Goal: Book appointment/travel/reservation

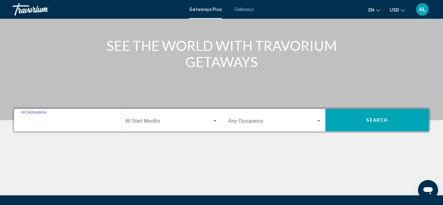
click at [59, 120] on input "Destination All Destinations" at bounding box center [67, 123] width 93 height 6
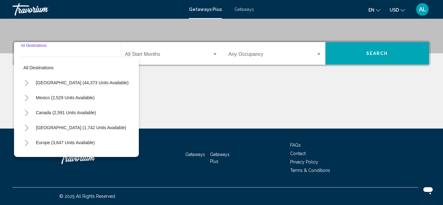
click at [27, 83] on icon "Toggle United States (44,373 units available)" at bounding box center [26, 83] width 5 height 6
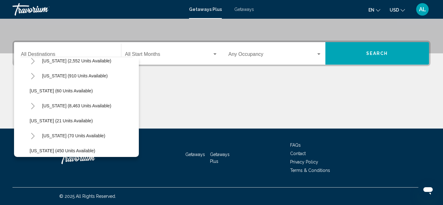
scroll to position [81, 0]
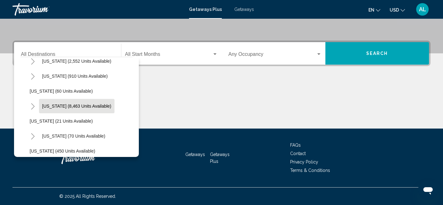
click at [55, 106] on span "[US_STATE] (8,463 units available)" at bounding box center [76, 106] width 69 height 5
type input "**********"
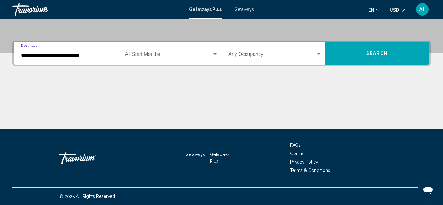
click at [364, 57] on button "Search" at bounding box center [378, 53] width 104 height 22
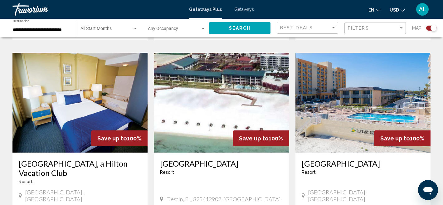
scroll to position [998, 0]
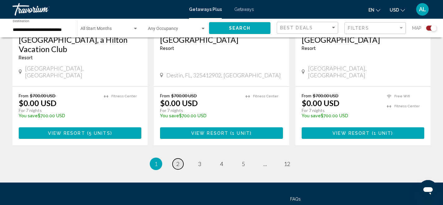
click at [177, 160] on span "2" at bounding box center [177, 163] width 3 height 7
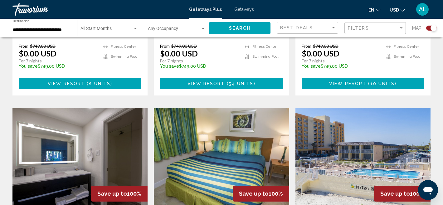
scroll to position [741, 0]
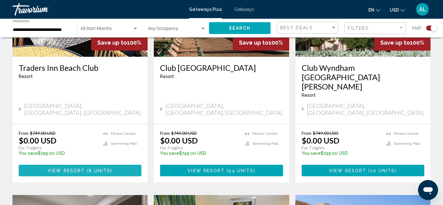
click at [86, 168] on span "Main content" at bounding box center [86, 170] width 2 height 5
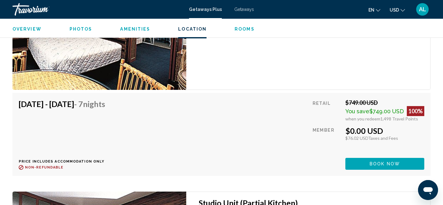
scroll to position [1017, 0]
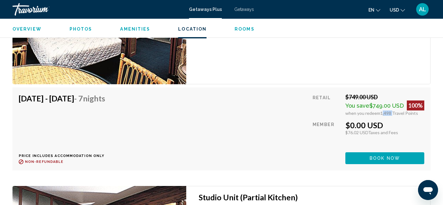
drag, startPoint x: 392, startPoint y: 113, endPoint x: 381, endPoint y: 113, distance: 10.6
click at [381, 113] on span "1,498 Travel Points" at bounding box center [399, 112] width 38 height 5
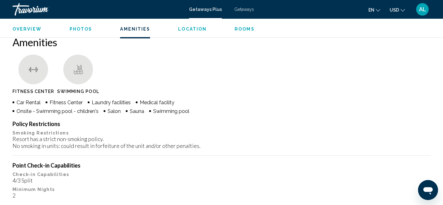
scroll to position [256, 0]
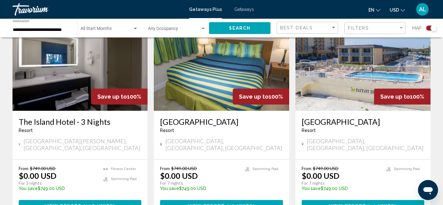
scroll to position [1015, 0]
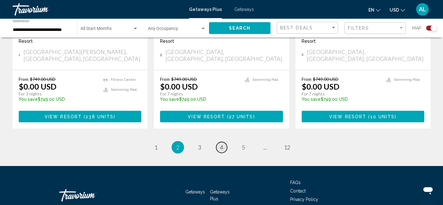
click at [221, 144] on span "4" at bounding box center [221, 147] width 3 height 7
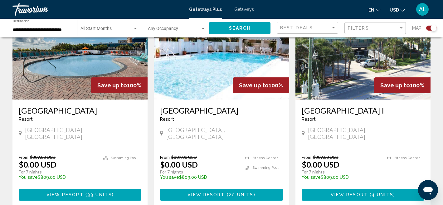
scroll to position [491, 0]
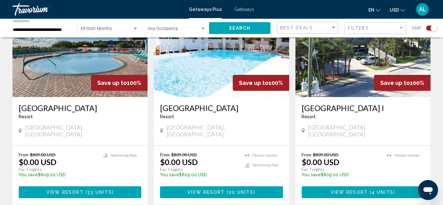
click at [350, 190] on span "View Resort" at bounding box center [349, 192] width 37 height 5
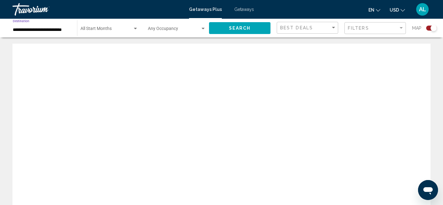
click at [70, 28] on input "**********" at bounding box center [42, 29] width 58 height 5
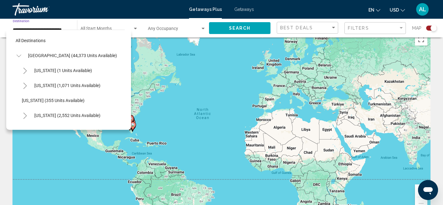
click at [19, 54] on icon "Toggle United States (44,373 units available)" at bounding box center [19, 56] width 5 height 6
click at [21, 85] on icon "Toggle Canada (2,591 units available)" at bounding box center [19, 86] width 5 height 6
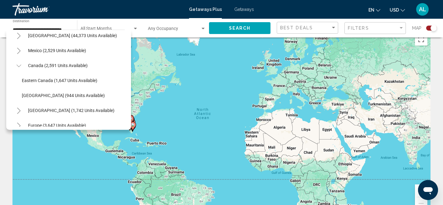
scroll to position [21, 0]
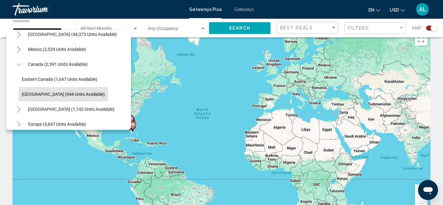
click at [47, 93] on span "[GEOGRAPHIC_DATA] (944 units available)" at bounding box center [63, 94] width 83 height 5
type input "**********"
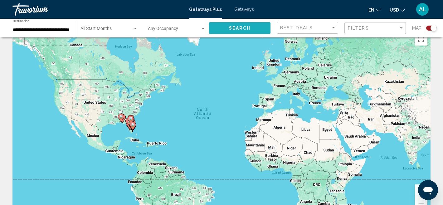
click at [243, 27] on span "Search" at bounding box center [240, 28] width 22 height 5
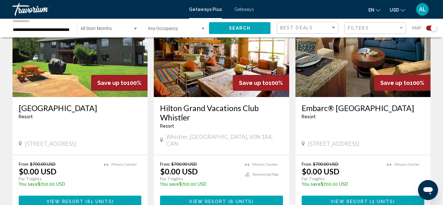
scroll to position [267, 0]
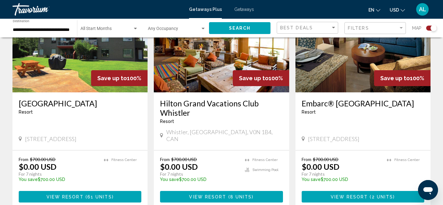
click at [206, 194] on span "View Resort" at bounding box center [207, 196] width 37 height 5
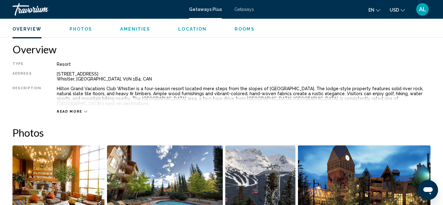
scroll to position [169, 0]
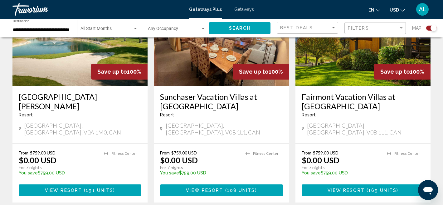
scroll to position [505, 0]
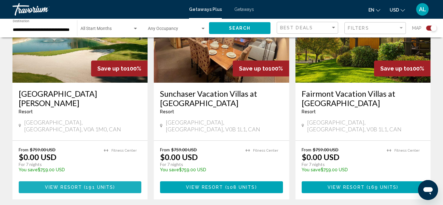
click at [81, 185] on span "View Resort" at bounding box center [63, 187] width 37 height 5
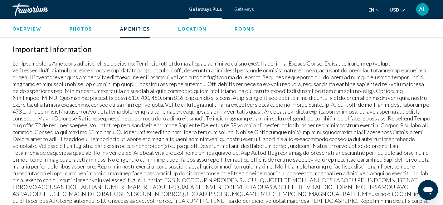
scroll to position [618, 0]
